Goal: Check status: Check status

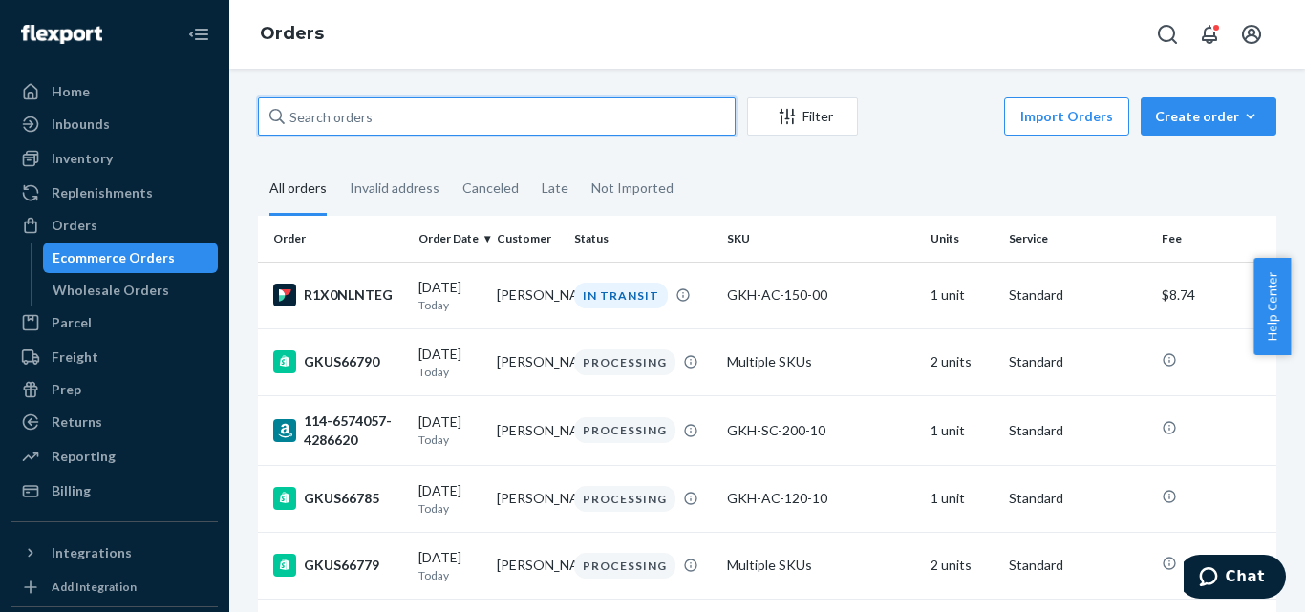
click at [440, 108] on input "text" at bounding box center [497, 116] width 478 height 38
paste input "GKUS66664"
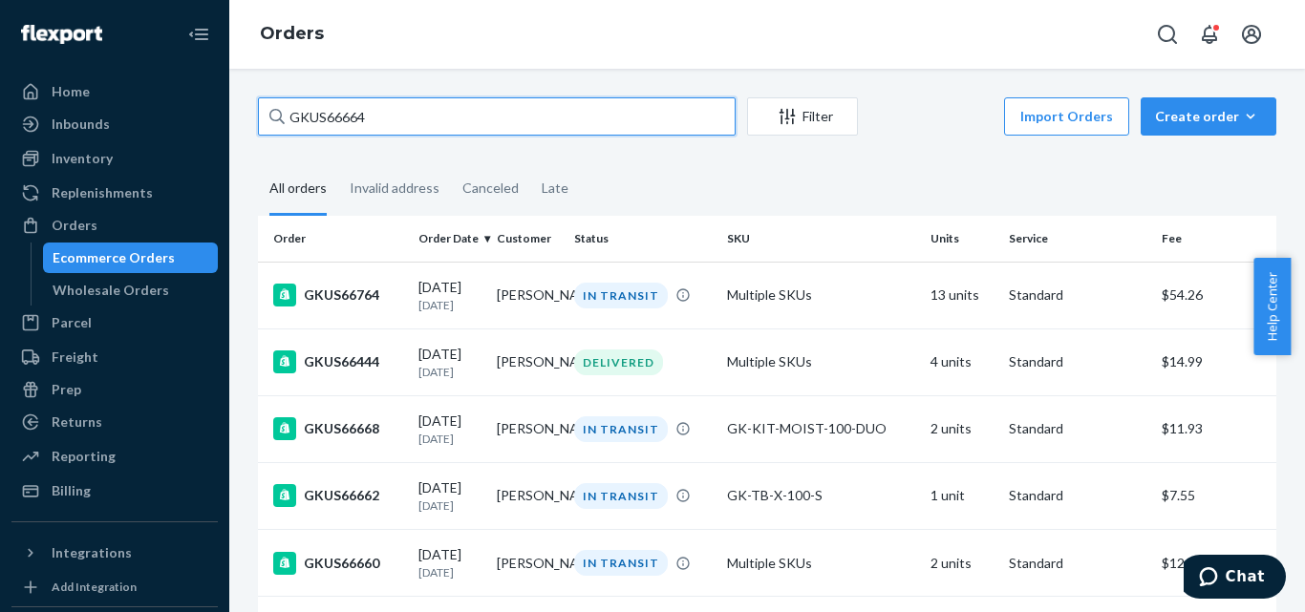
click at [398, 118] on input "GKUS66664" at bounding box center [497, 116] width 478 height 38
paste input "RJCCTLBFXX"
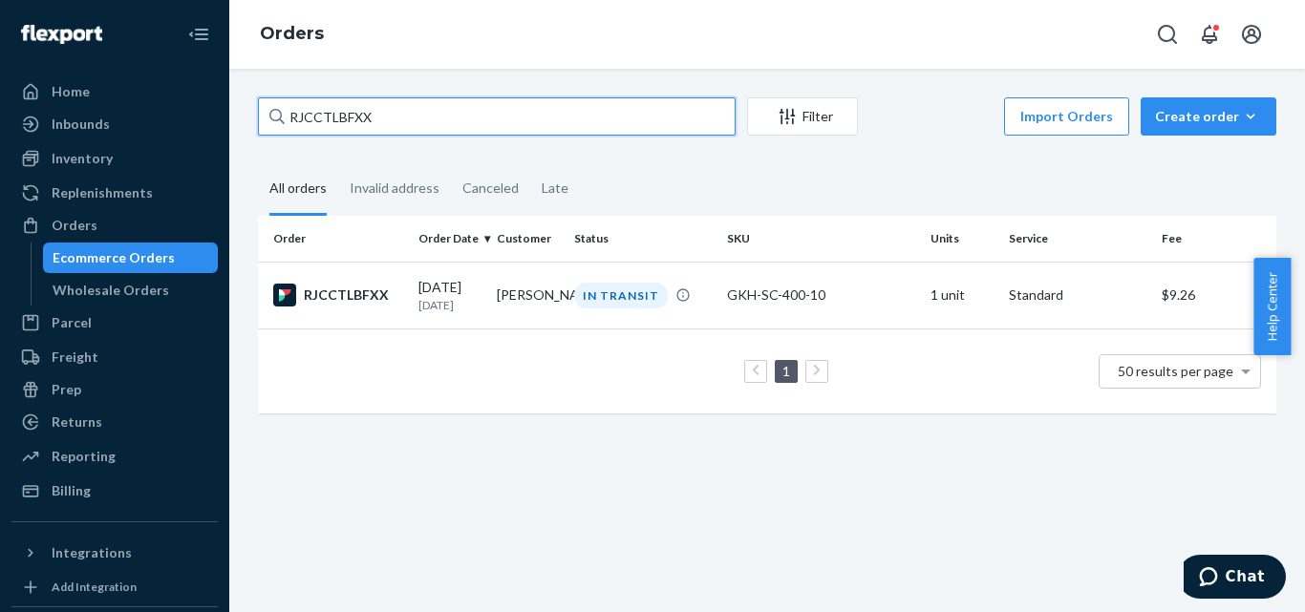
type input "RJCCTLBFXX"
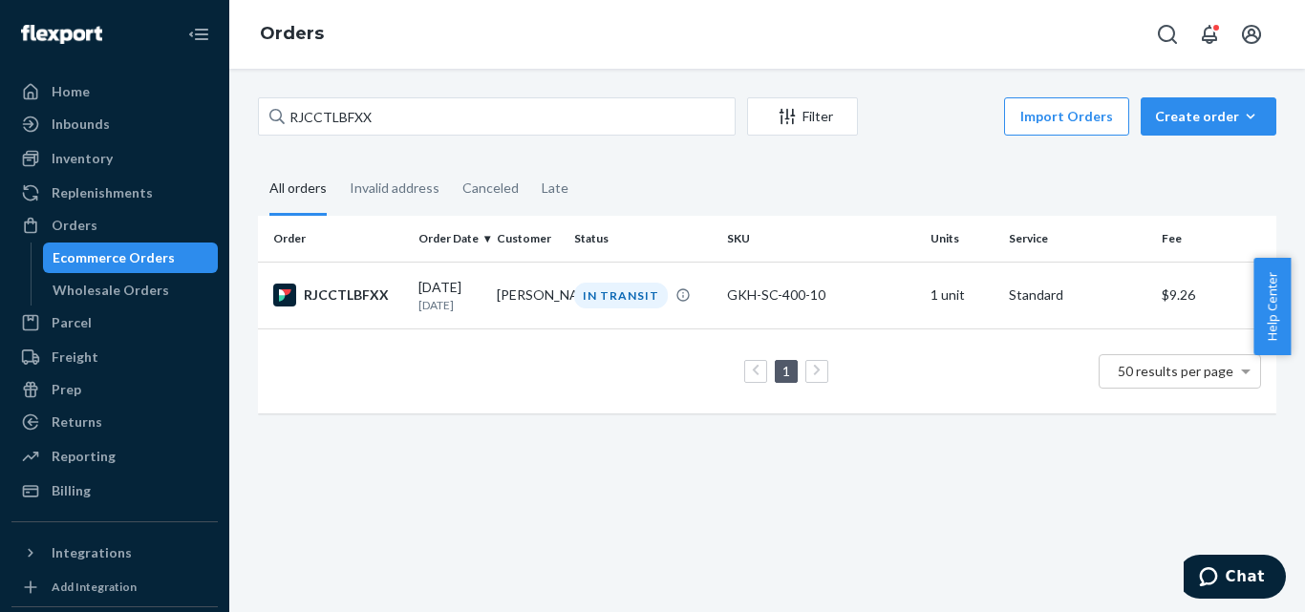
click at [945, 137] on div "Import Orders Create order Ecommerce order Removal order" at bounding box center [1073, 118] width 407 height 43
click at [355, 305] on div "RJCCTLBFXX" at bounding box center [338, 295] width 130 height 23
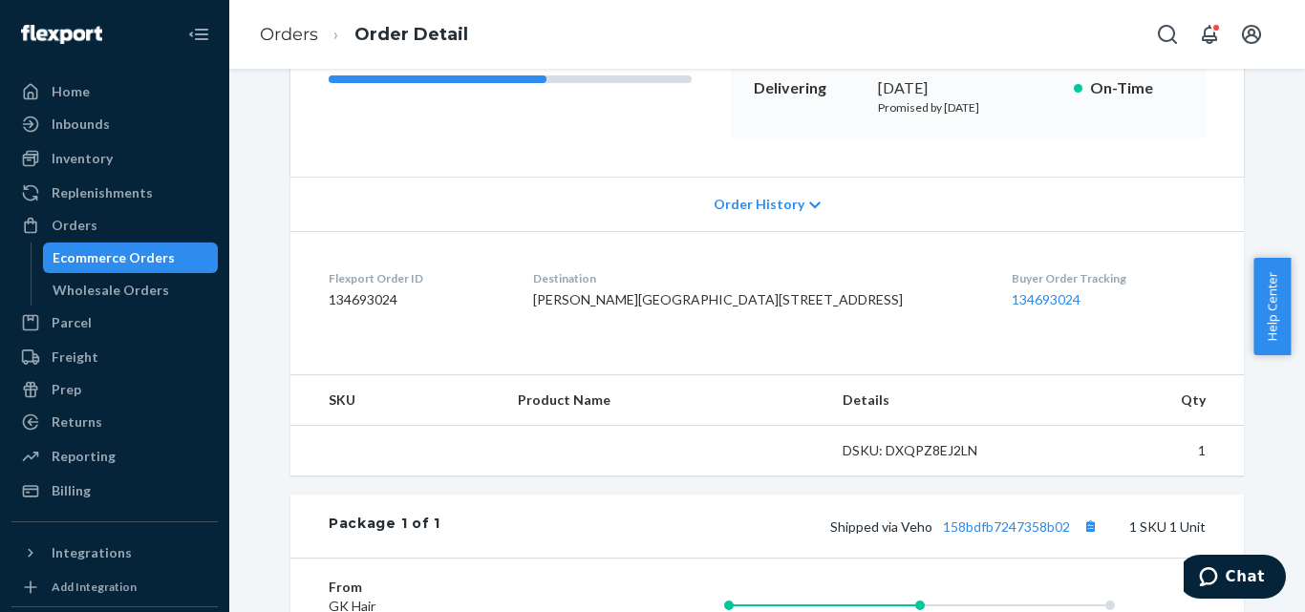
scroll to position [478, 0]
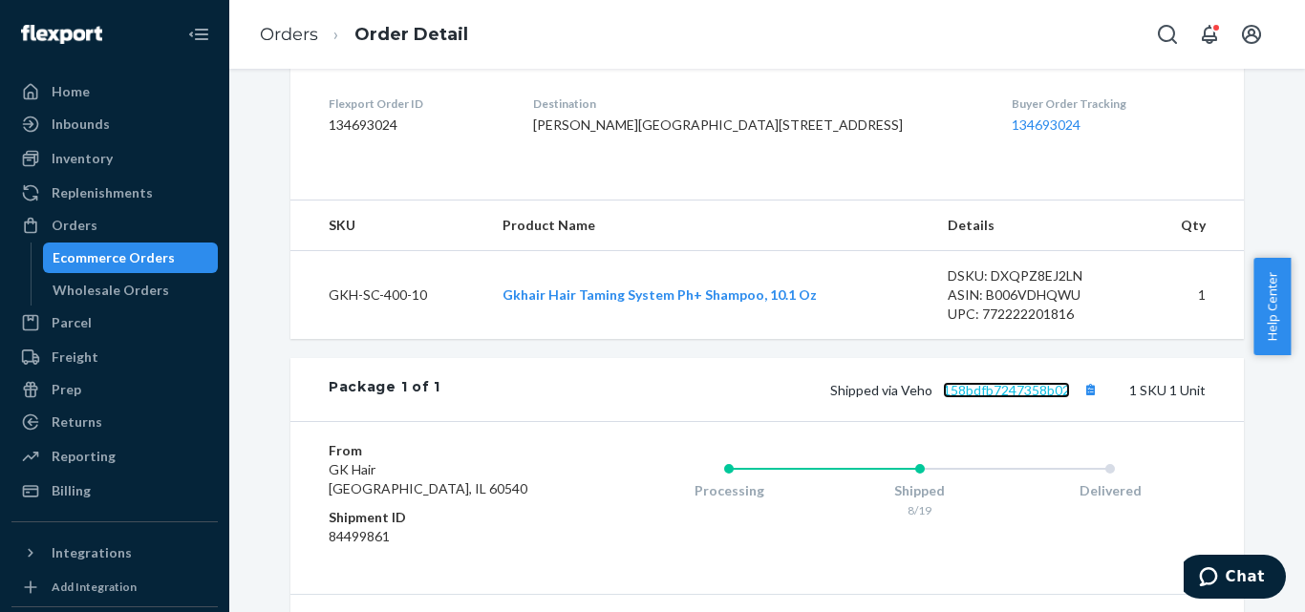
click at [988, 398] on link "158bdfb7247358b02" at bounding box center [1006, 390] width 127 height 16
